Goal: Navigation & Orientation: Find specific page/section

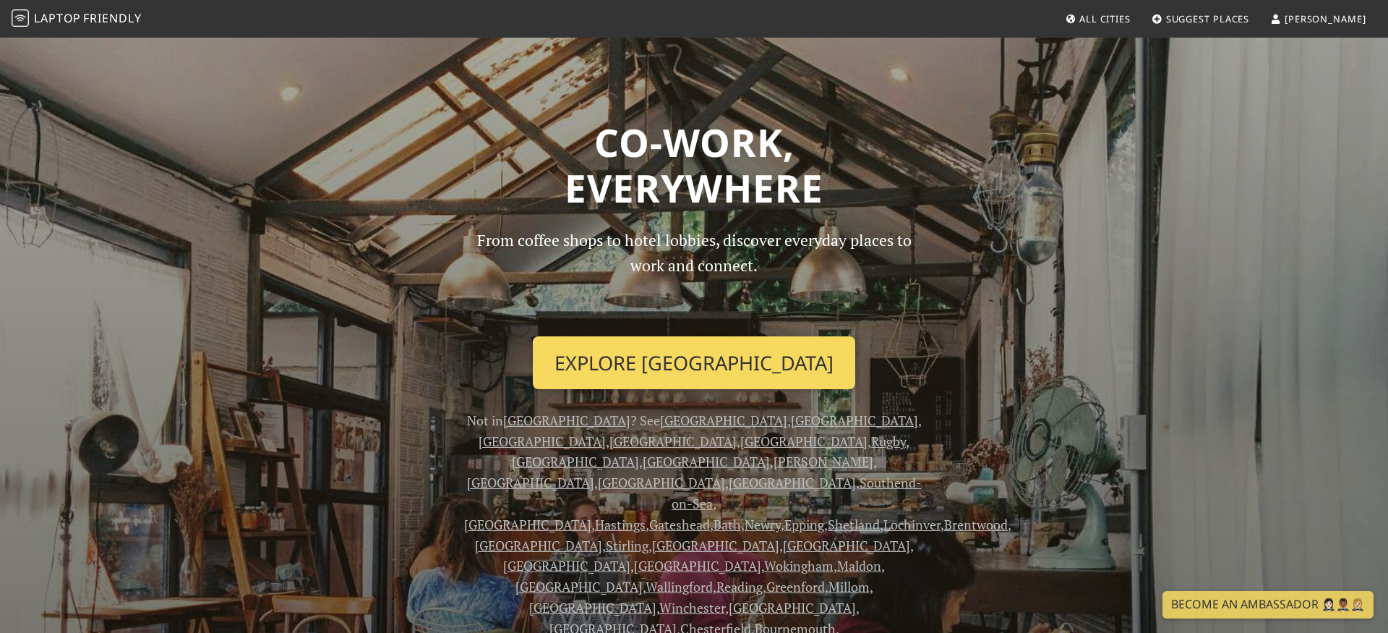
click at [730, 359] on link "Explore London" at bounding box center [694, 363] width 322 height 54
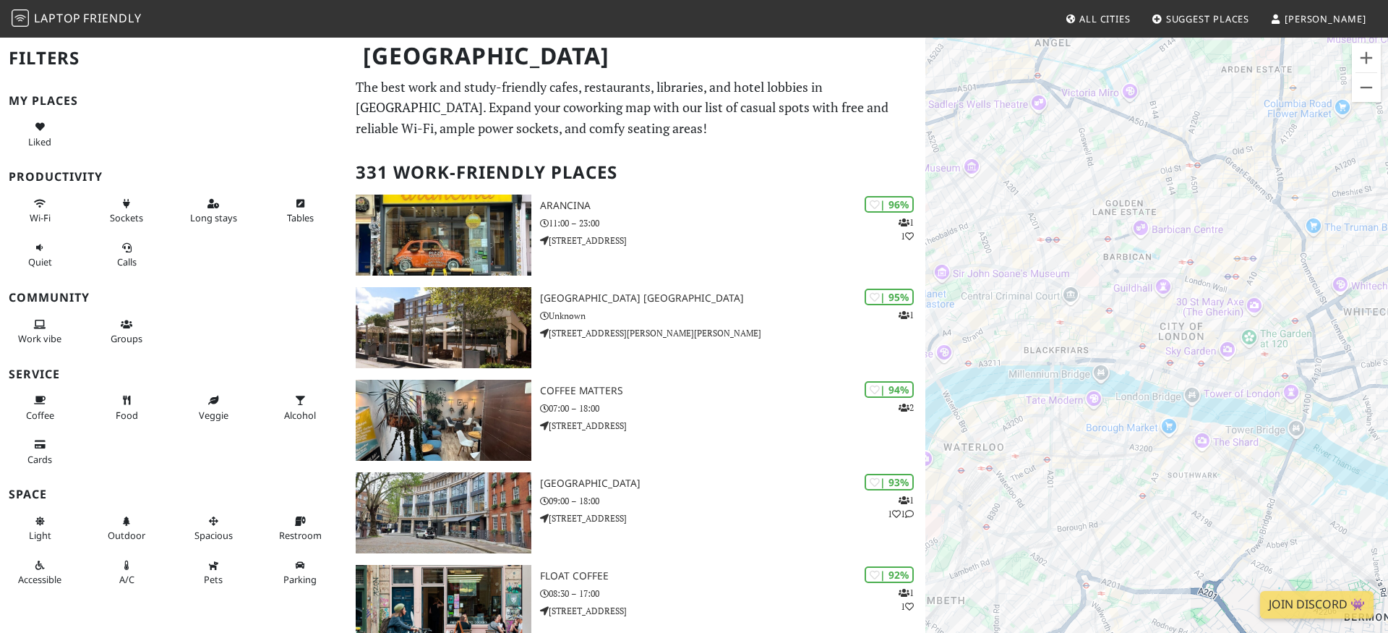
drag, startPoint x: 1144, startPoint y: 181, endPoint x: 1142, endPoint y: 374, distance: 193.0
click at [1142, 374] on div at bounding box center [1156, 352] width 463 height 633
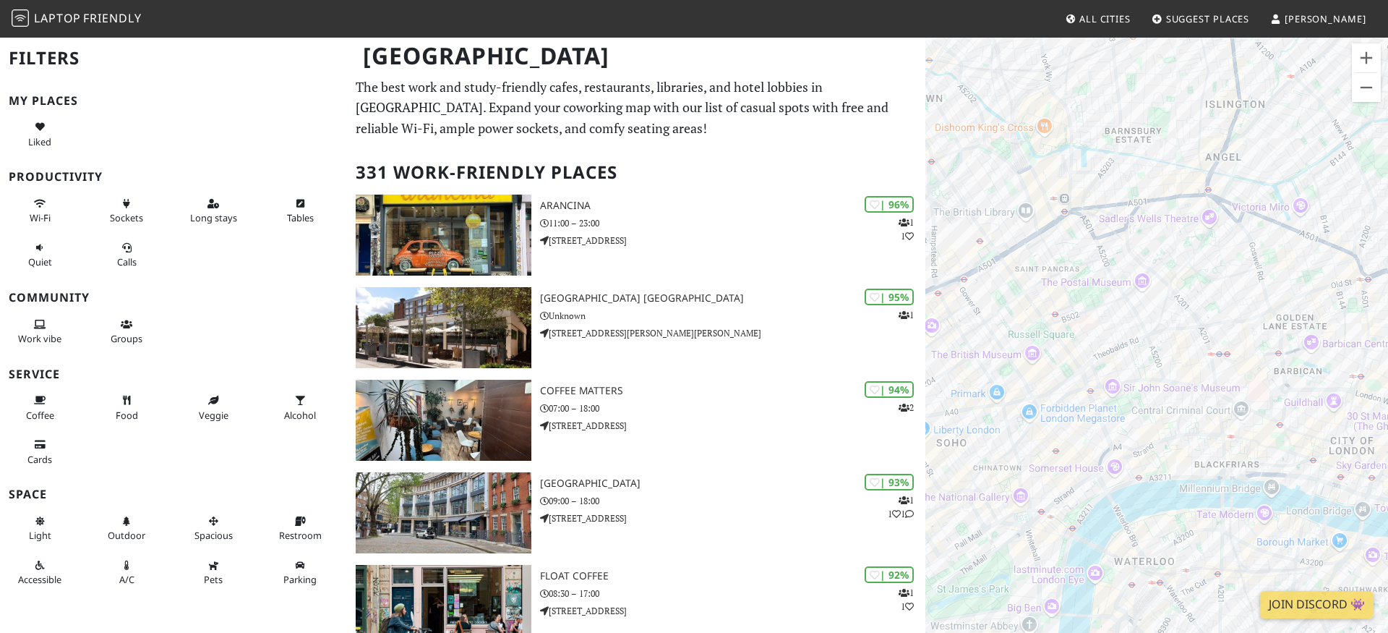
drag, startPoint x: 1186, startPoint y: 224, endPoint x: 1358, endPoint y: 311, distance: 192.7
click at [1358, 311] on div at bounding box center [1156, 352] width 463 height 633
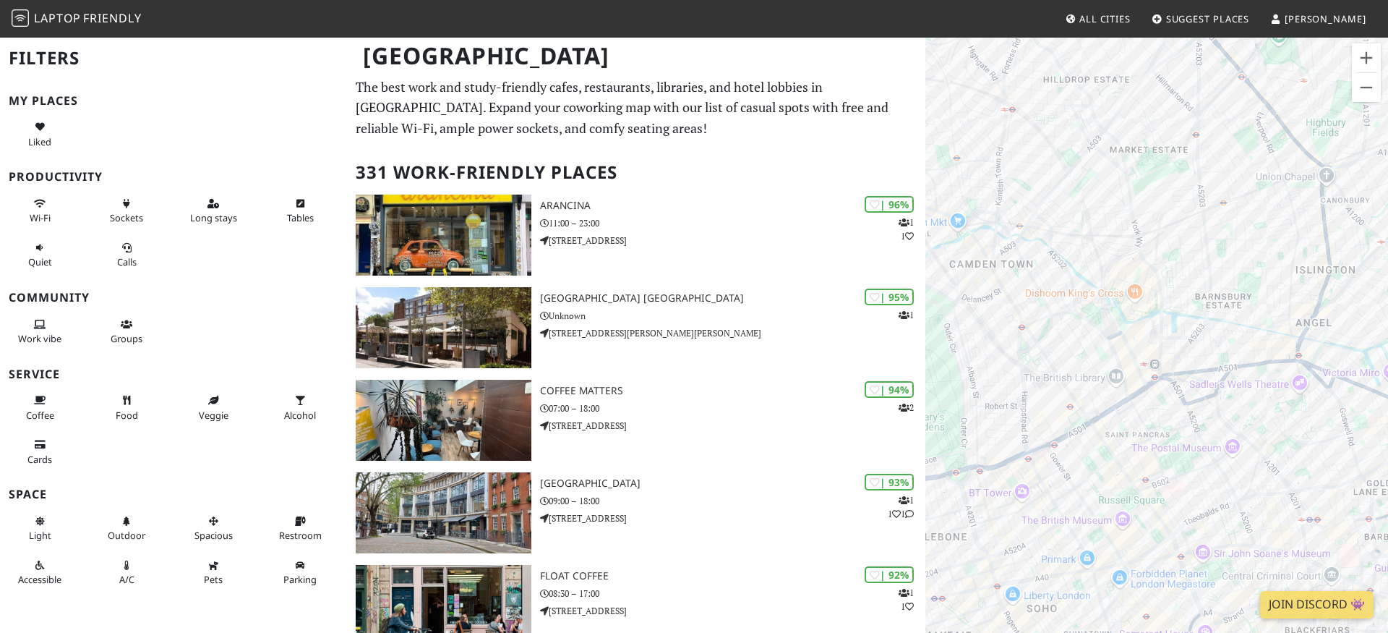
drag, startPoint x: 1171, startPoint y: 169, endPoint x: 1217, endPoint y: 288, distance: 127.0
click at [1255, 330] on div at bounding box center [1156, 352] width 463 height 633
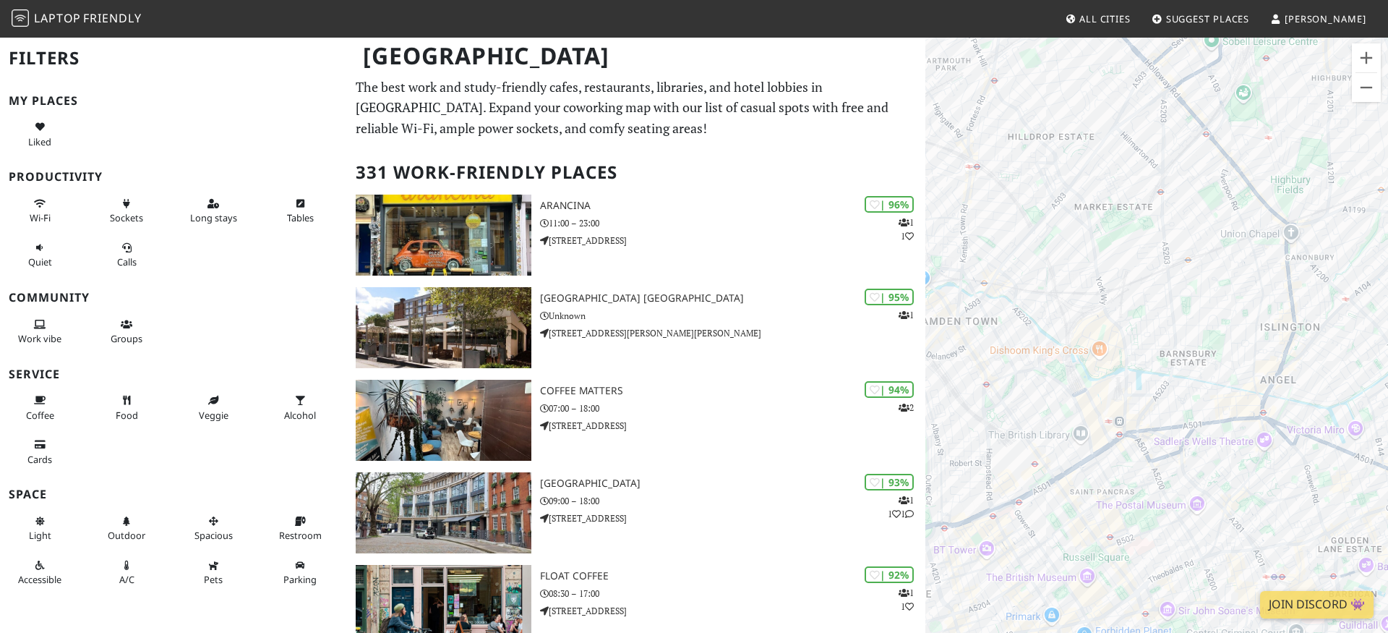
drag, startPoint x: 1162, startPoint y: 183, endPoint x: 1122, endPoint y: 243, distance: 72.0
click at [1122, 243] on div at bounding box center [1156, 352] width 463 height 633
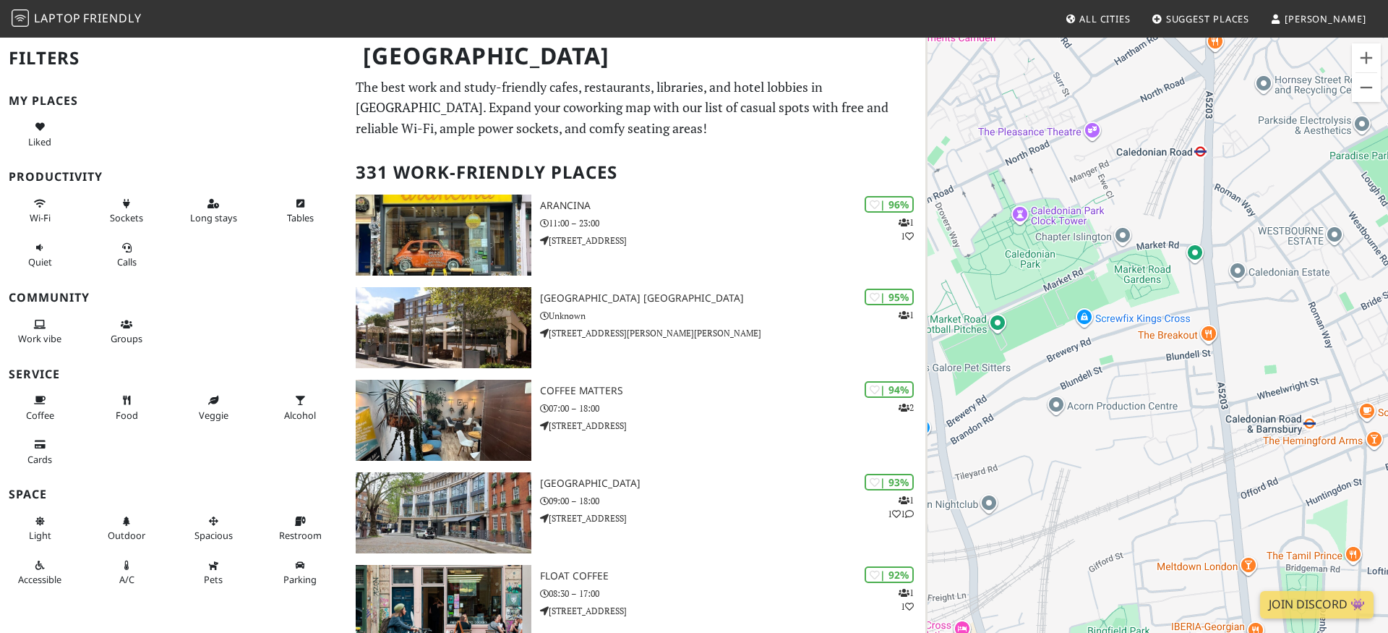
drag, startPoint x: 1142, startPoint y: 175, endPoint x: 1246, endPoint y: 218, distance: 111.8
click at [1246, 218] on div at bounding box center [1156, 352] width 463 height 633
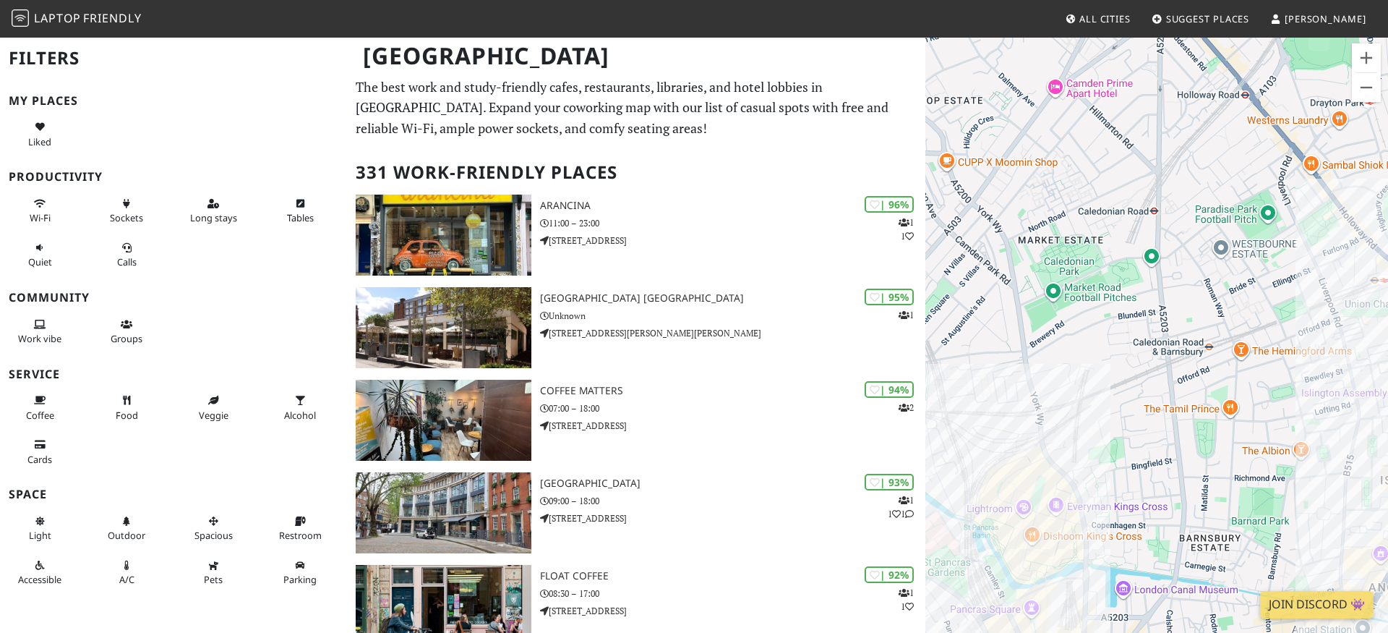
drag, startPoint x: 1247, startPoint y: 312, endPoint x: 1229, endPoint y: 297, distance: 23.6
click at [1229, 297] on div at bounding box center [1156, 352] width 463 height 633
click at [1019, 527] on div "Samsung KX" at bounding box center [1156, 352] width 463 height 633
click at [1019, 497] on link "Samsung KX" at bounding box center [1023, 502] width 54 height 11
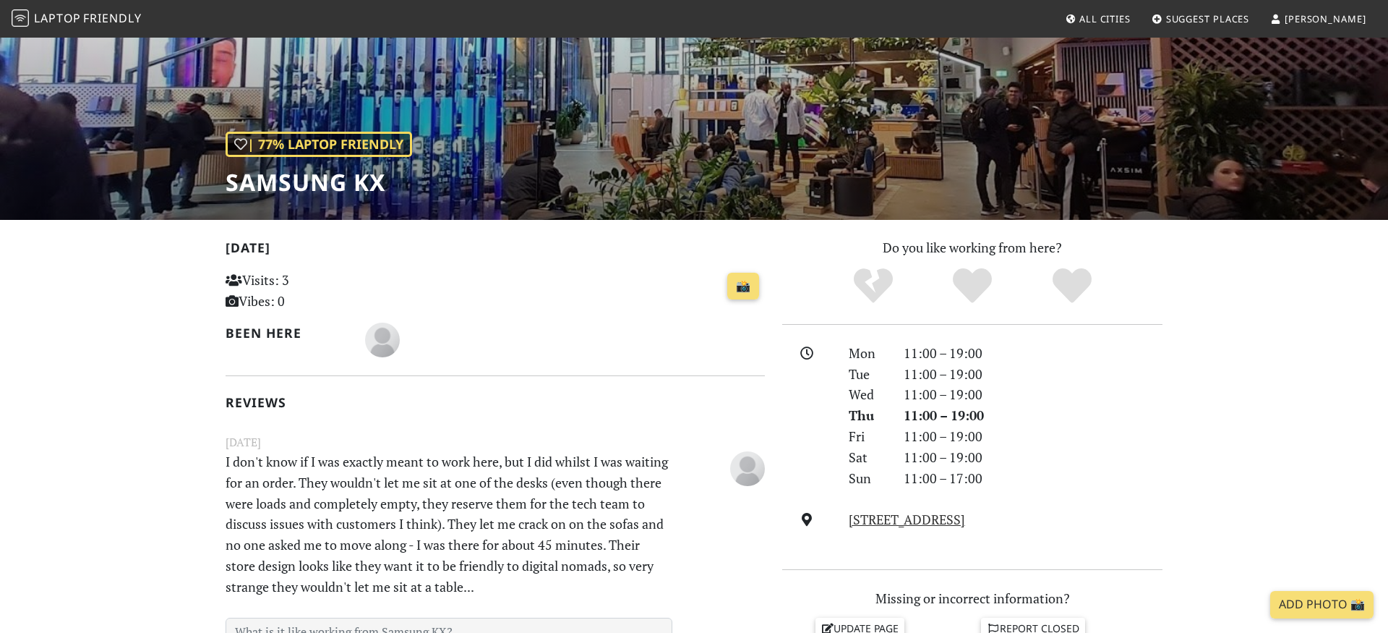
scroll to position [103, 0]
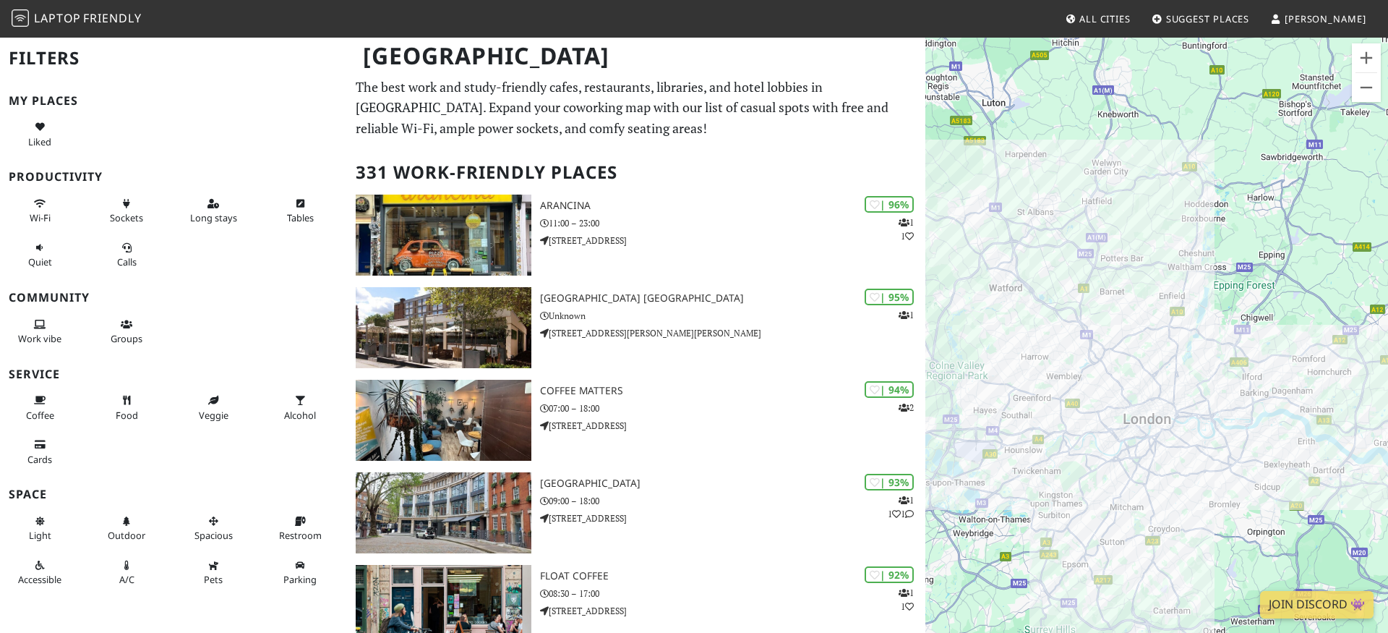
drag, startPoint x: 1147, startPoint y: 207, endPoint x: 1149, endPoint y: 272, distance: 65.1
click at [1149, 272] on div at bounding box center [1156, 352] width 463 height 633
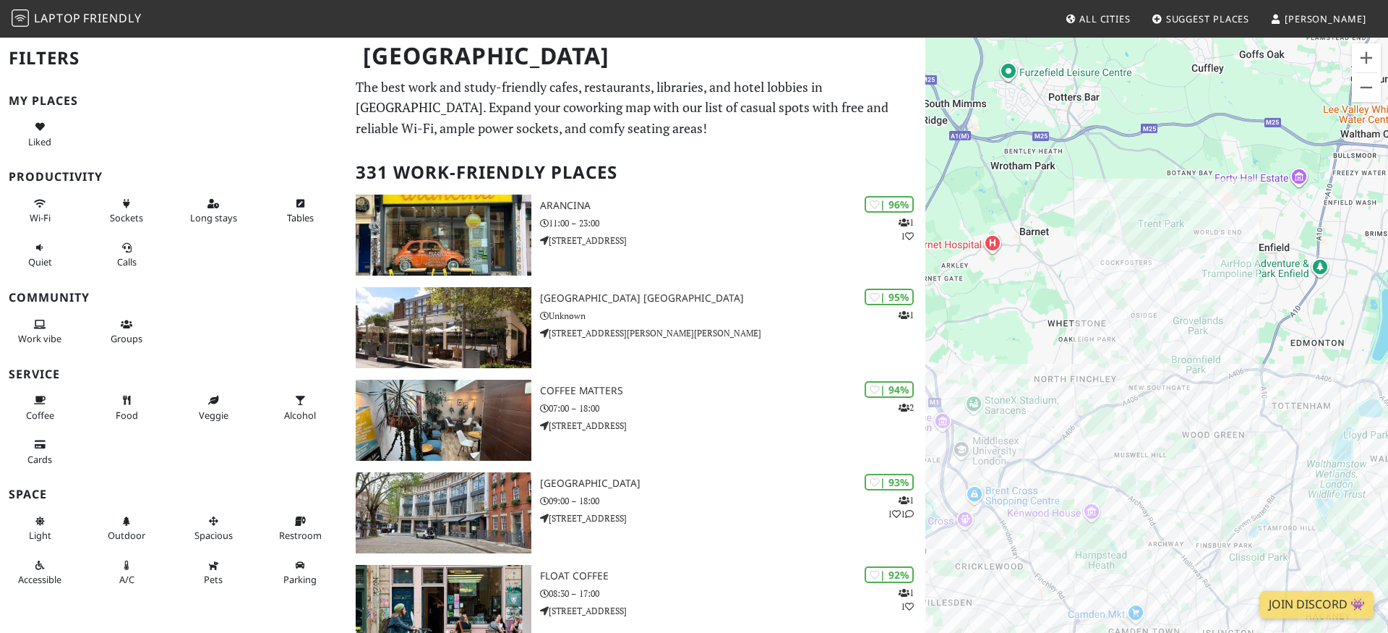
drag, startPoint x: 1130, startPoint y: 390, endPoint x: 1159, endPoint y: 201, distance: 190.9
click at [1159, 196] on div at bounding box center [1156, 352] width 463 height 633
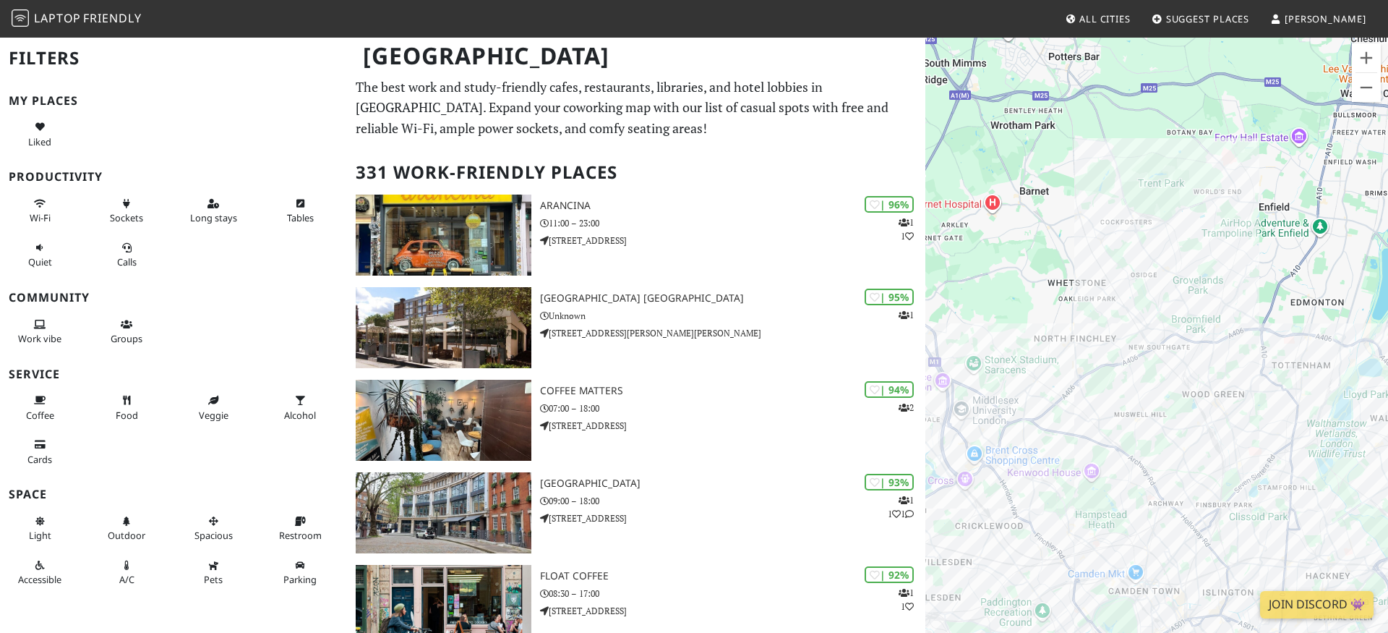
drag, startPoint x: 1225, startPoint y: 436, endPoint x: 1235, endPoint y: 257, distance: 178.8
click at [1235, 257] on div at bounding box center [1156, 352] width 463 height 633
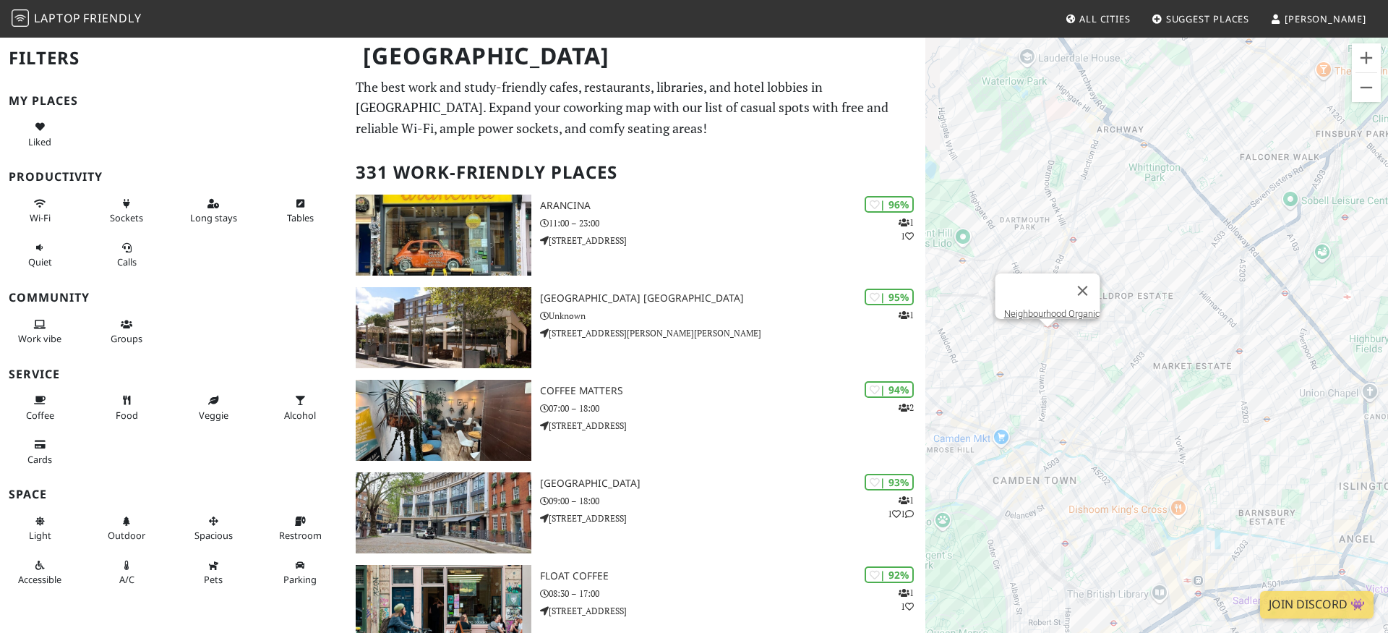
click at [1045, 341] on div "Neighbourhood Organic" at bounding box center [1156, 352] width 463 height 633
click at [1049, 339] on div "Neighbourhood Organic Neighbourhood Organic" at bounding box center [1156, 352] width 463 height 633
click at [1058, 308] on link "Neighbourhood Organic" at bounding box center [1052, 313] width 96 height 11
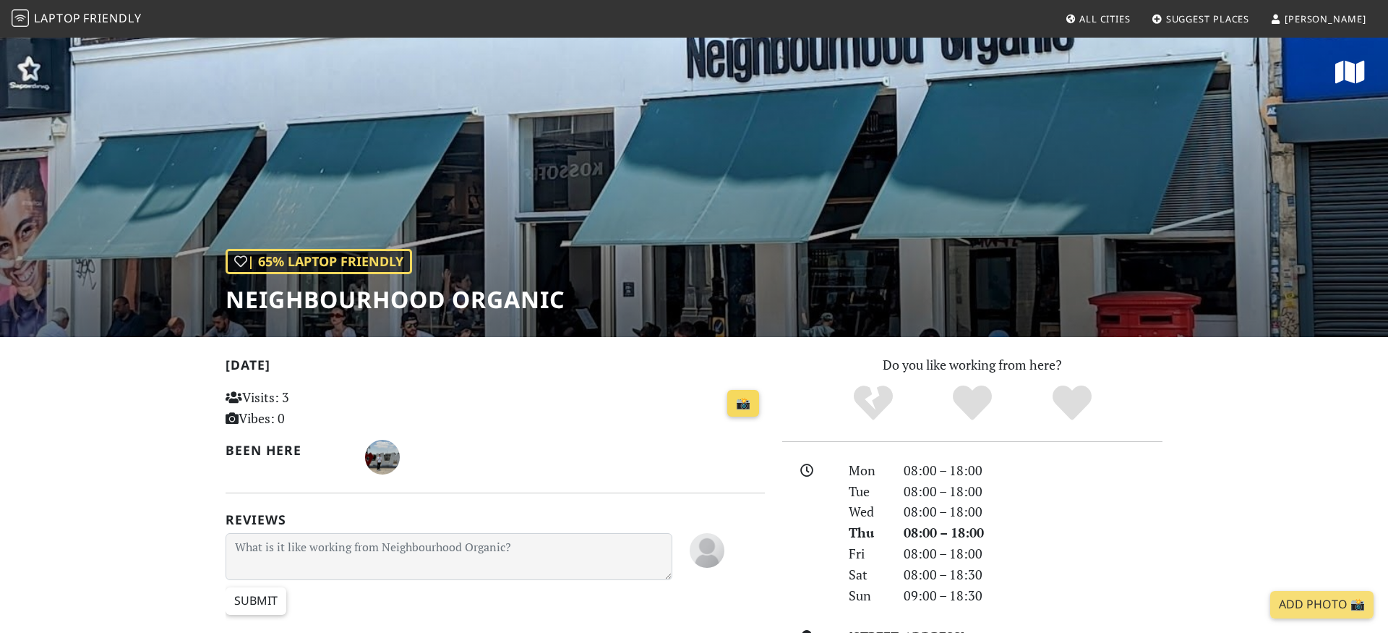
click at [746, 406] on link "📸" at bounding box center [743, 403] width 32 height 27
